Goal: Information Seeking & Learning: Understand process/instructions

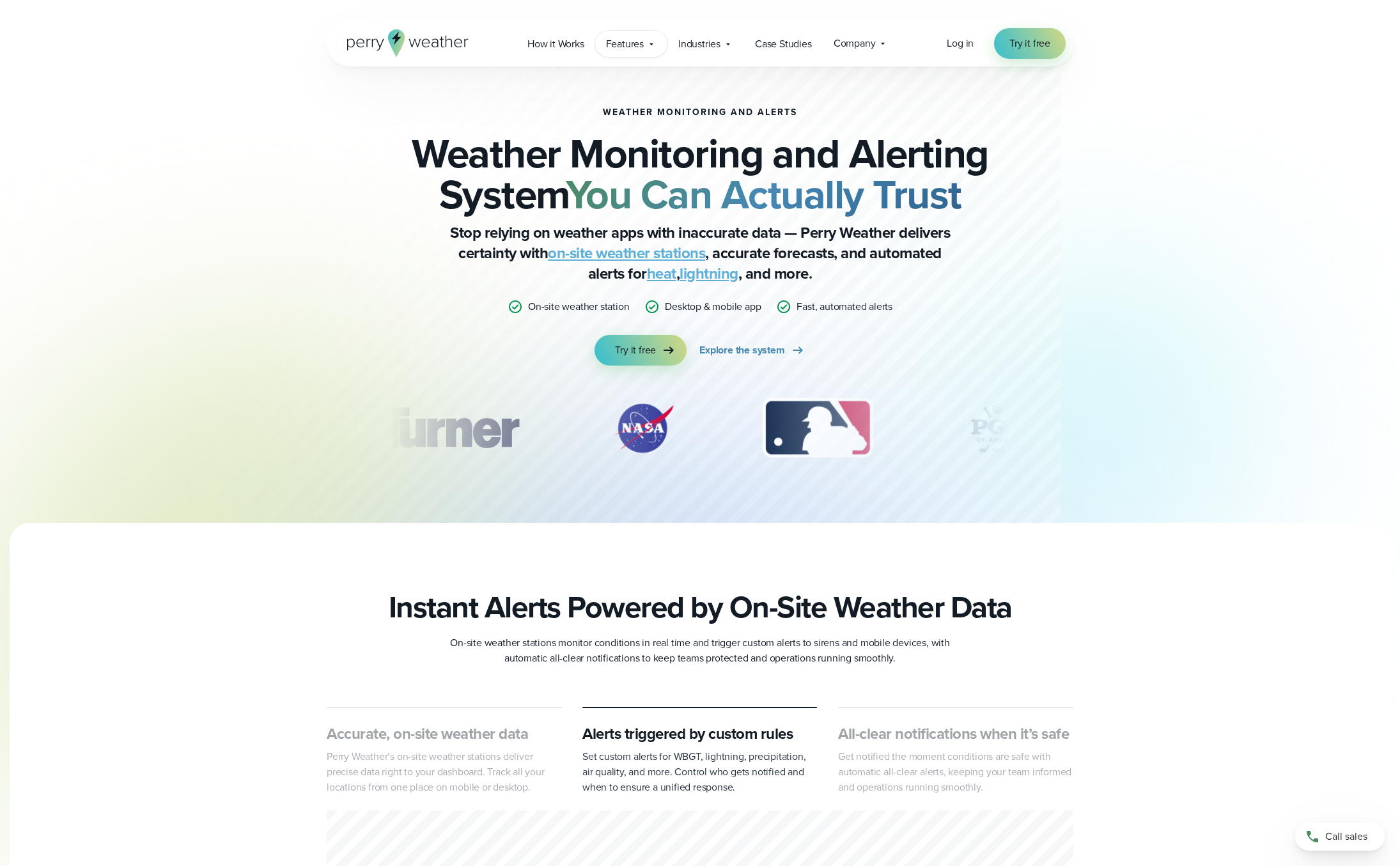
click at [653, 48] on icon at bounding box center [651, 44] width 10 height 10
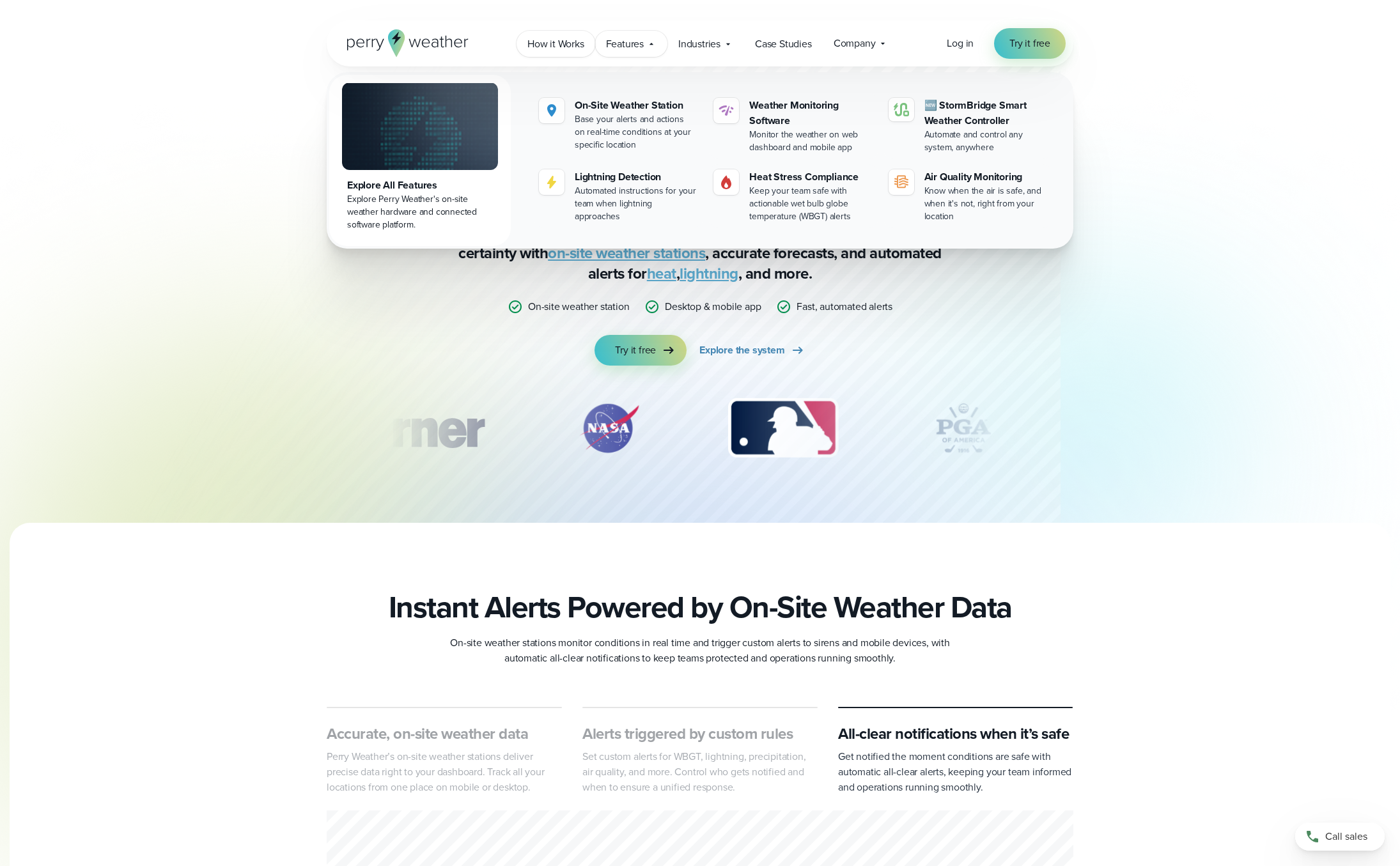
click at [547, 41] on span "How it Works" at bounding box center [556, 44] width 57 height 15
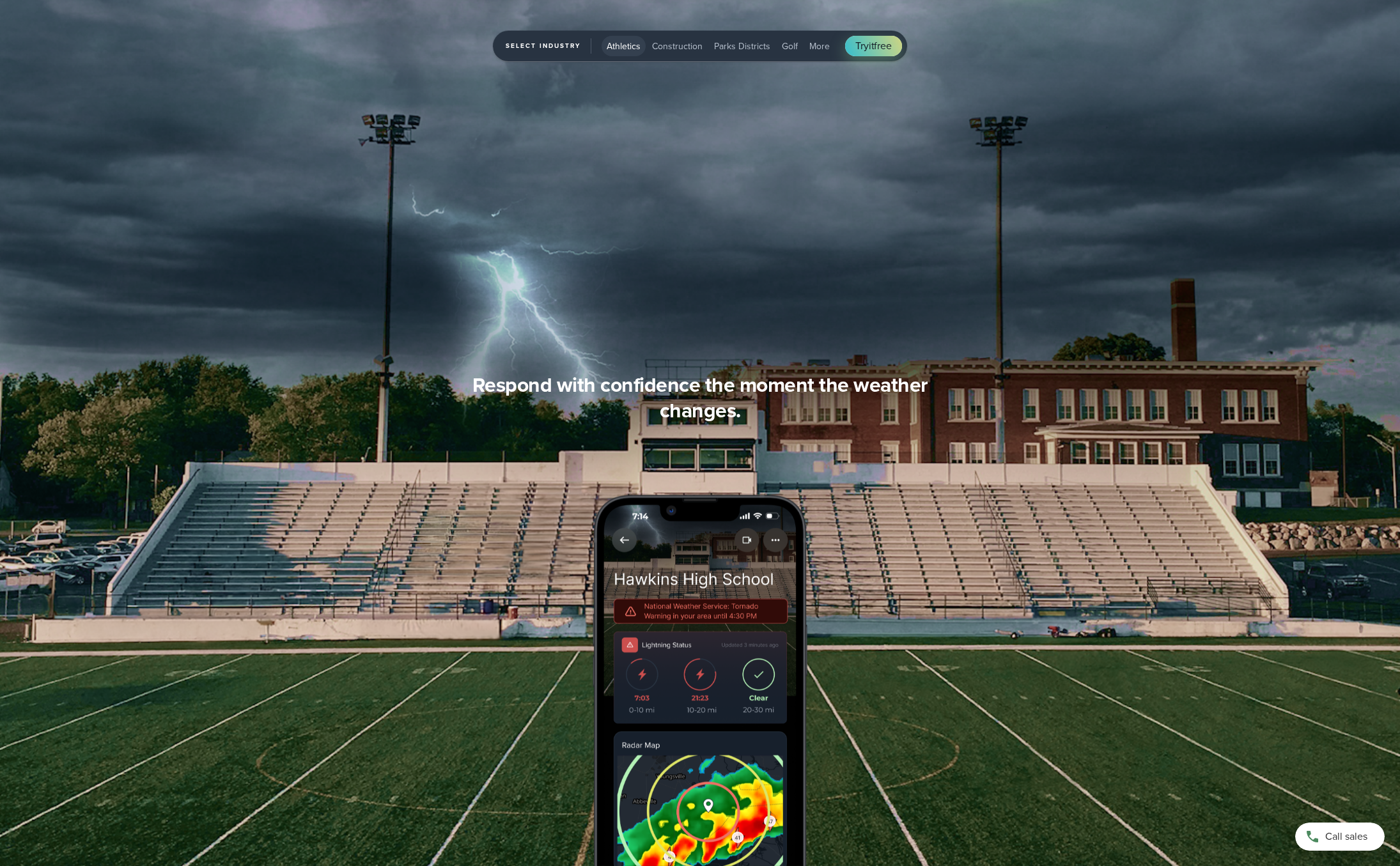
scroll to position [1356, 0]
